Goal: Transaction & Acquisition: Purchase product/service

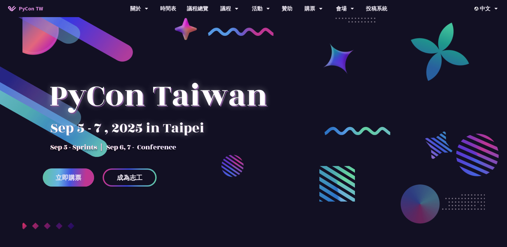
click at [70, 180] on span "立即購票" at bounding box center [69, 177] width 26 height 7
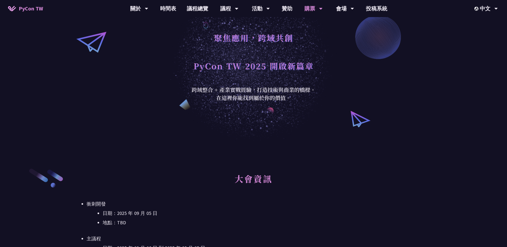
scroll to position [80, 0]
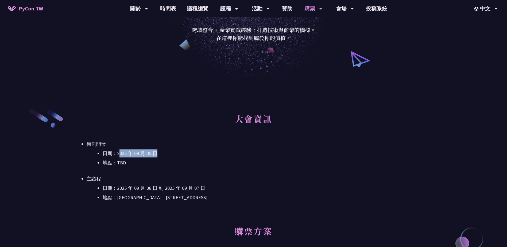
drag, startPoint x: 118, startPoint y: 154, endPoint x: 164, endPoint y: 157, distance: 45.5
click at [164, 157] on li "日期：2025 年 09 月 05 日" at bounding box center [261, 153] width 317 height 8
drag, startPoint x: 164, startPoint y: 157, endPoint x: 298, endPoint y: 182, distance: 136.4
click at [298, 182] on li "主議程 日期：[DATE] 到 [DATE] 地點：[GEOGRAPHIC_DATA] - ​[STREET_ADDRESS]" at bounding box center [253, 188] width 333 height 27
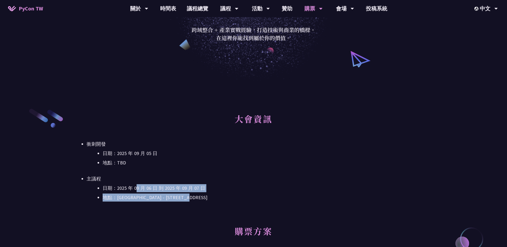
drag, startPoint x: 135, startPoint y: 186, endPoint x: 215, endPoint y: 192, distance: 80.3
click at [215, 192] on ul "日期：[DATE] 到 [DATE] 地點：[GEOGRAPHIC_DATA] - ​[STREET_ADDRESS]" at bounding box center [253, 192] width 333 height 17
click at [360, 190] on li "日期：2025 年 09 月 06 日 到 2025 年 09 月 07 日" at bounding box center [261, 188] width 317 height 8
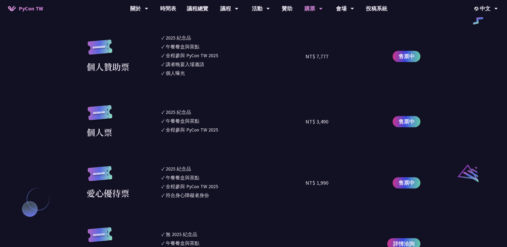
scroll to position [454, 0]
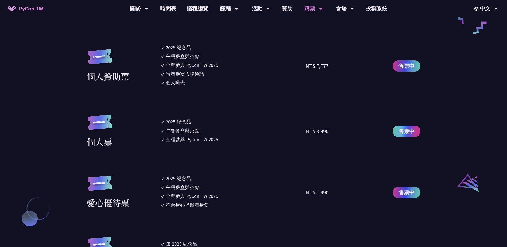
click at [414, 129] on link "售票中" at bounding box center [406, 130] width 28 height 11
